Goal: Book appointment/travel/reservation

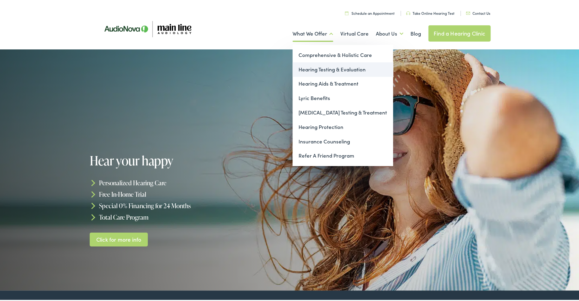
click at [321, 66] on link "Hearing Testing & Evaluation" at bounding box center [343, 68] width 101 height 14
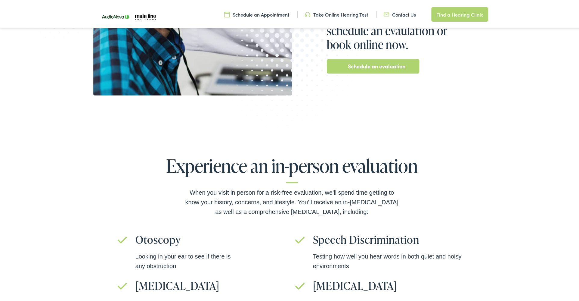
scroll to position [179, 0]
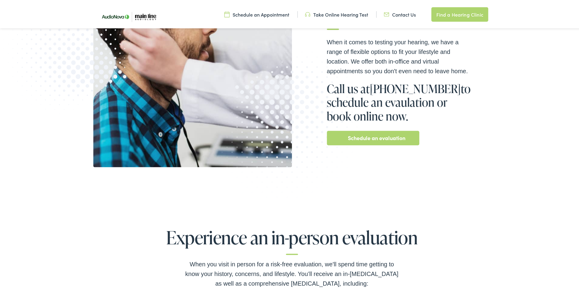
click at [367, 135] on link "Schedule an evaluation" at bounding box center [376, 137] width 57 height 10
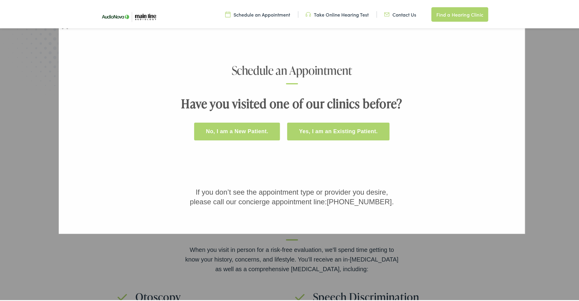
click at [247, 128] on button "No, I am a New Patient." at bounding box center [237, 130] width 86 height 18
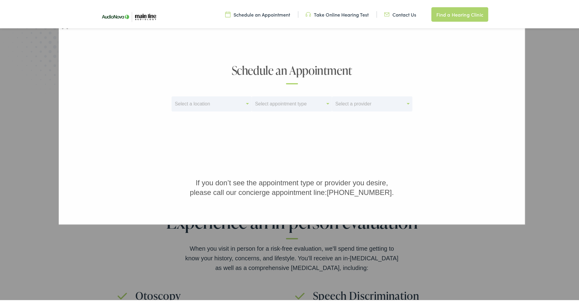
scroll to position [181, 0]
click at [209, 100] on div "Select a location" at bounding box center [209, 102] width 74 height 8
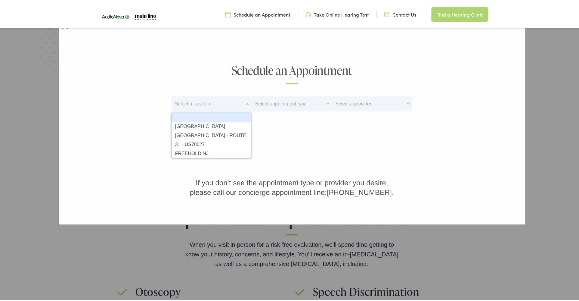
scroll to position [184, 0]
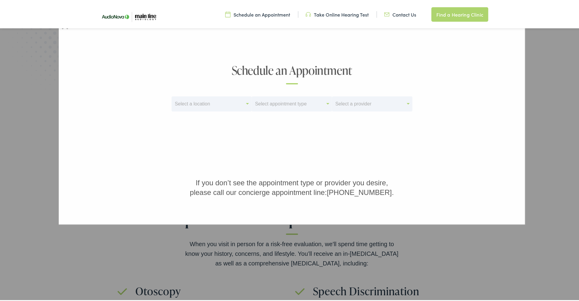
click at [309, 135] on div "Schedule an Appointment Select a location Select appointment type Select a prov…" at bounding box center [291, 129] width 271 height 133
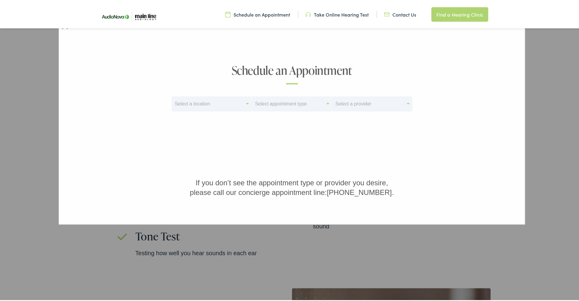
scroll to position [324, 0]
click at [442, 162] on div "Schedule an Appointment Select a location Select appointment type Select a prov…" at bounding box center [292, 110] width 454 height 172
click at [535, 159] on div "× Schedule an Appointment Select a location Select appointment type Select a pr…" at bounding box center [292, 150] width 584 height 301
click at [442, 12] on link "Find a Hearing Clinic" at bounding box center [459, 13] width 57 height 14
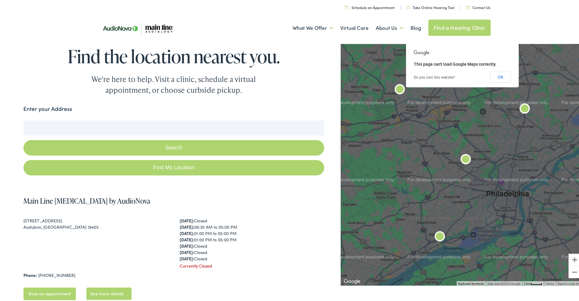
click at [71, 127] on input "Enter your Address" at bounding box center [173, 126] width 301 height 15
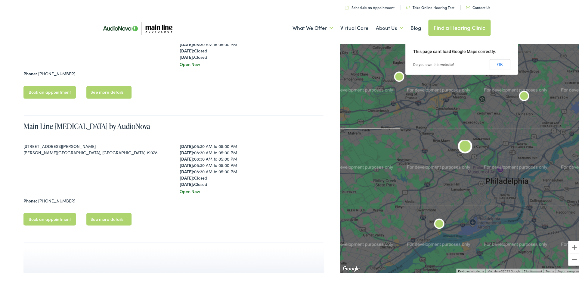
scroll to position [457, 0]
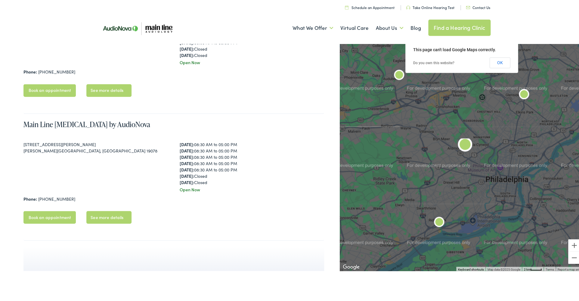
type input "26 Fairhill Rd., Morton, pa 19070"
click at [61, 215] on link "Book an appointment" at bounding box center [49, 215] width 53 height 13
click at [118, 214] on link "See more details" at bounding box center [108, 215] width 45 height 13
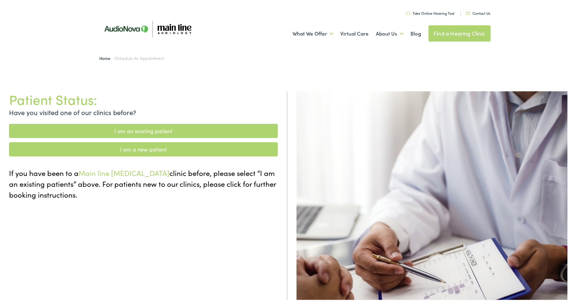
click at [151, 146] on link "I am a new patient" at bounding box center [143, 148] width 269 height 14
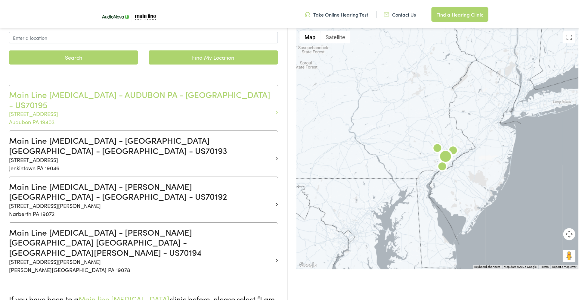
scroll to position [117, 0]
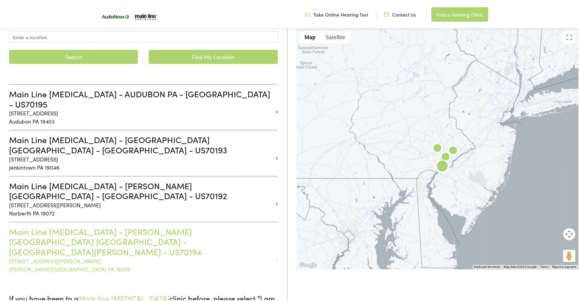
click at [158, 225] on h3 "Main Line Audiology - RIDLEY PARK PA - E CHESTER - US70194" at bounding box center [141, 240] width 264 height 30
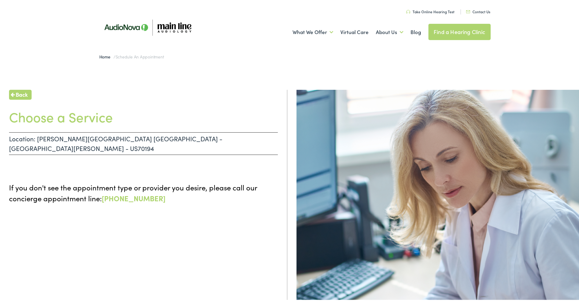
scroll to position [1, 0]
click at [137, 141] on p "Location: RIDLEY PARK PA - E CHESTER - US70194" at bounding box center [143, 143] width 269 height 23
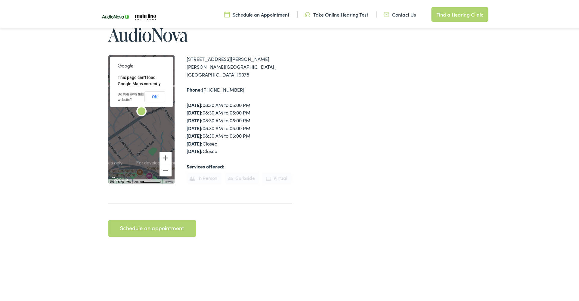
scroll to position [125, 0]
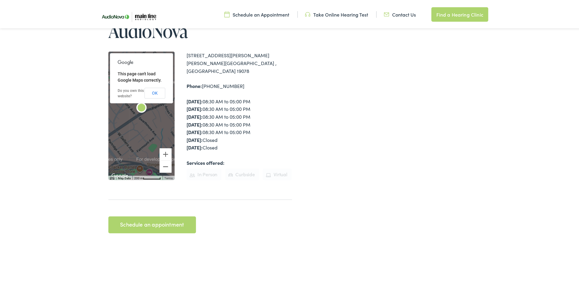
click at [162, 215] on link "Schedule an appointment" at bounding box center [152, 223] width 88 height 17
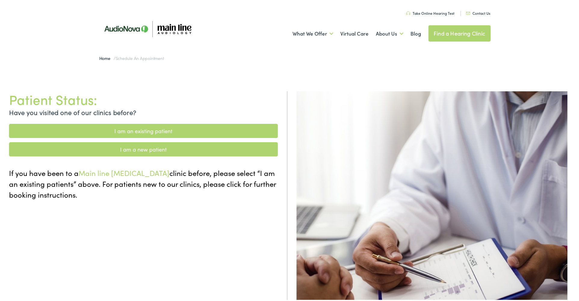
click at [183, 148] on link "I am a new patient" at bounding box center [143, 148] width 269 height 14
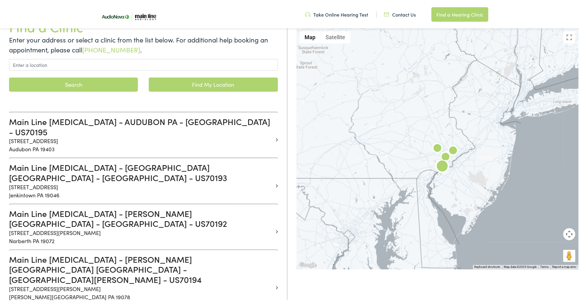
scroll to position [90, 0]
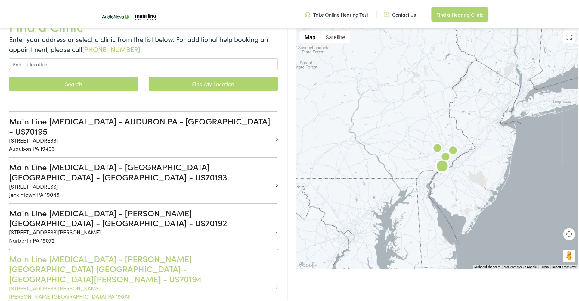
click at [139, 252] on h3 "Main Line [MEDICAL_DATA] - [PERSON_NAME][GEOGRAPHIC_DATA] [GEOGRAPHIC_DATA] - […" at bounding box center [141, 267] width 264 height 30
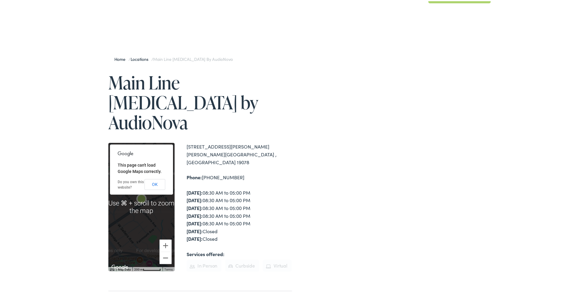
scroll to position [36, 0]
